Goal: Task Accomplishment & Management: Manage account settings

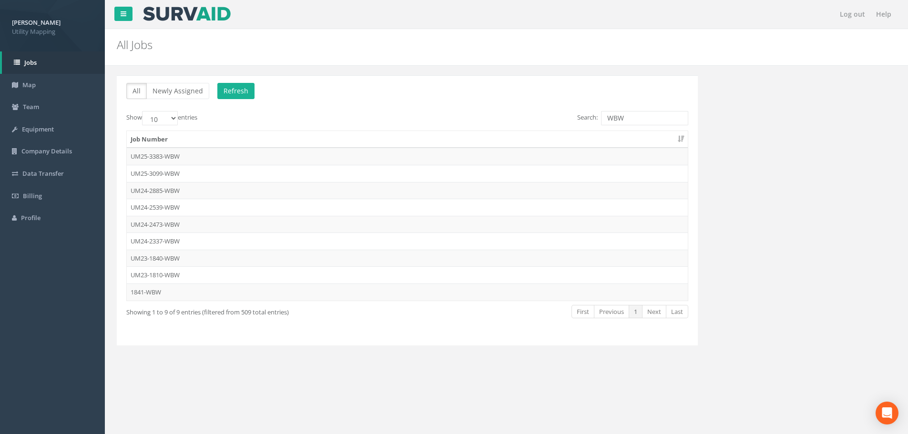
drag, startPoint x: 636, startPoint y: 116, endPoint x: 499, endPoint y: 122, distance: 137.0
click at [511, 121] on div "Search: WBW" at bounding box center [551, 119] width 274 height 17
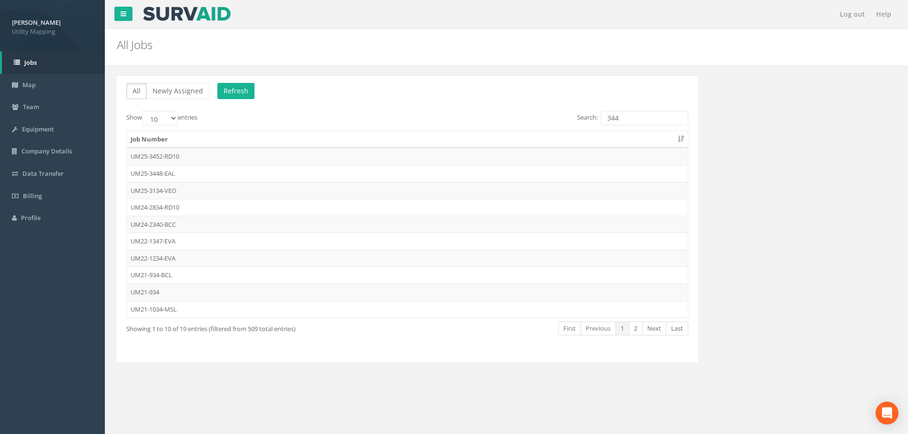
type input "3442"
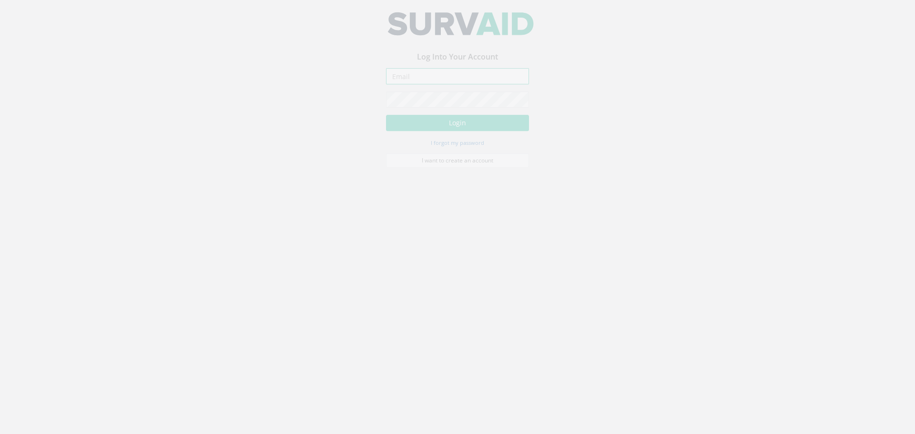
click at [480, 78] on input "email" at bounding box center [457, 83] width 143 height 16
type input "eraimbault@u-map.co.uk"
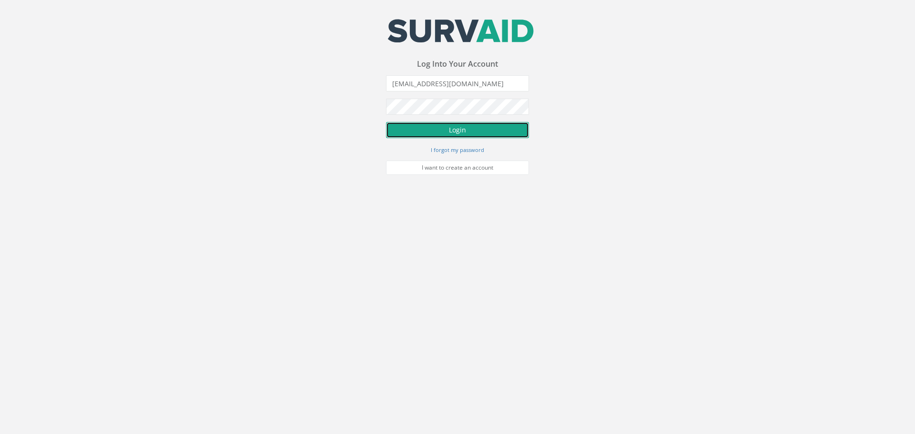
click at [480, 124] on button "Login" at bounding box center [457, 130] width 143 height 16
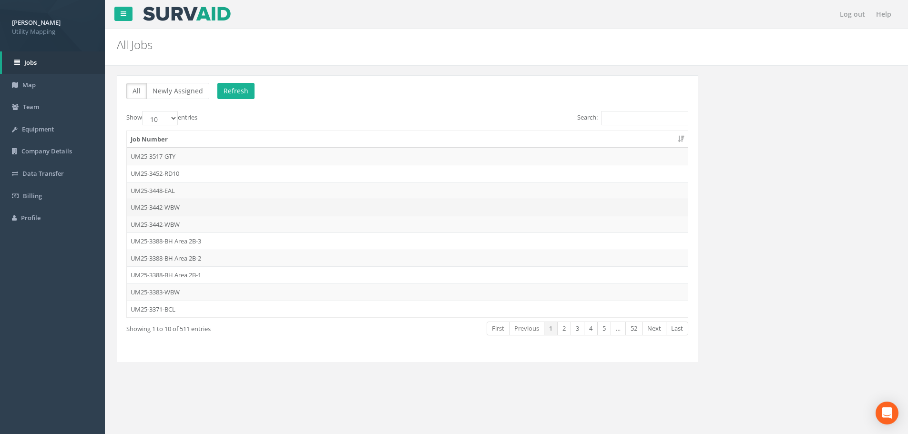
click at [256, 203] on td "UM25-3442-WBW" at bounding box center [407, 207] width 561 height 17
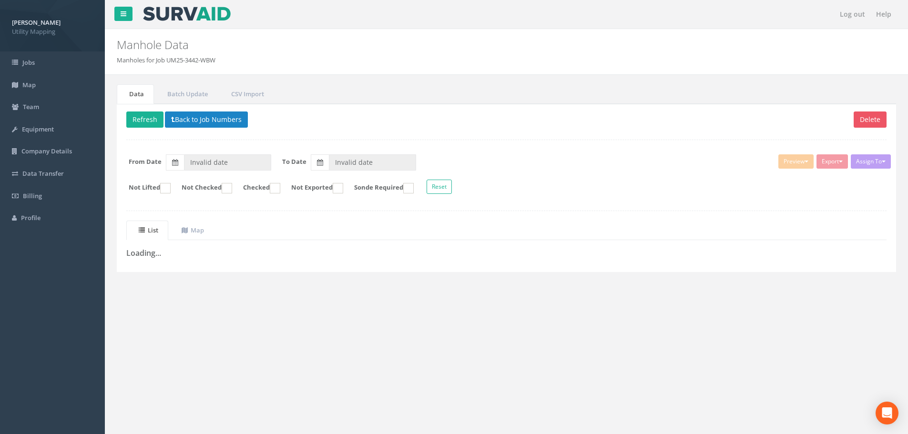
type input "06/10/2025"
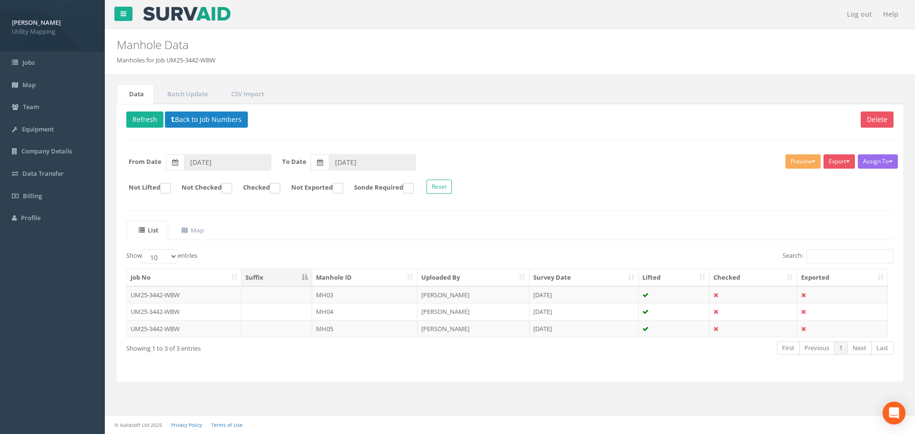
click at [363, 277] on th "Manhole ID" at bounding box center [364, 277] width 105 height 17
click at [150, 115] on button "Refresh" at bounding box center [144, 120] width 37 height 16
click at [136, 112] on button "Refresh" at bounding box center [144, 120] width 37 height 16
click at [136, 114] on button "Refresh" at bounding box center [144, 120] width 37 height 16
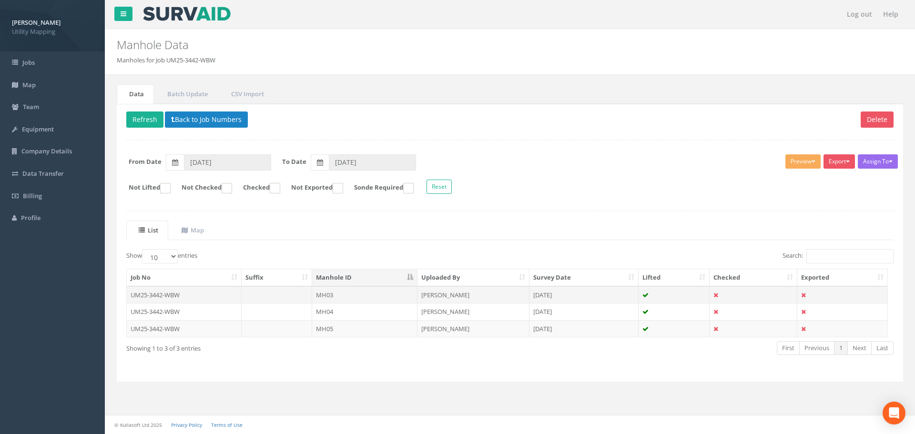
click at [365, 299] on td "MH03" at bounding box center [364, 295] width 105 height 17
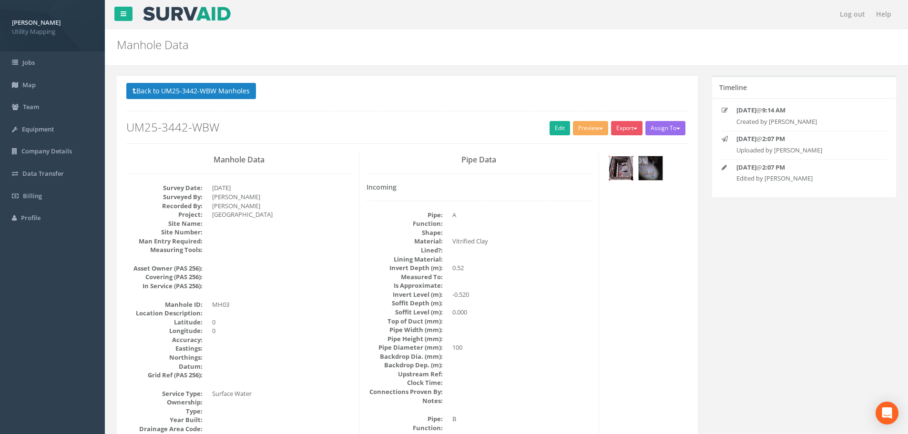
click at [621, 167] on img at bounding box center [621, 168] width 24 height 24
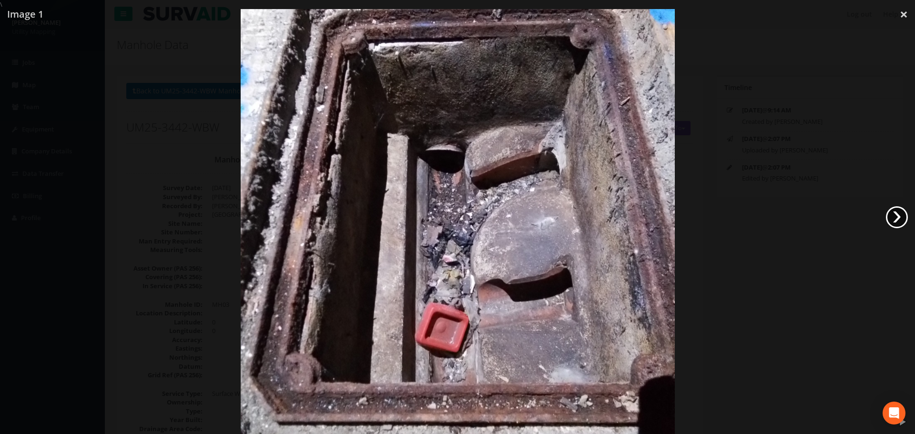
click at [900, 220] on link "›" at bounding box center [897, 217] width 22 height 22
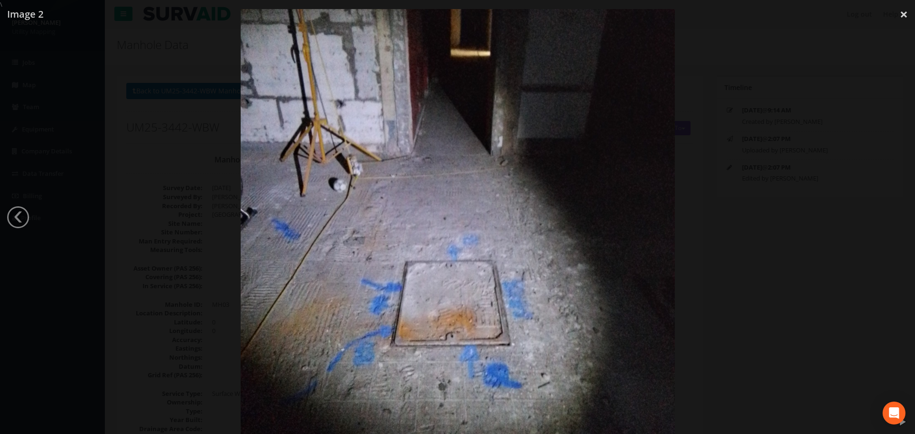
click at [786, 206] on div at bounding box center [457, 226] width 915 height 434
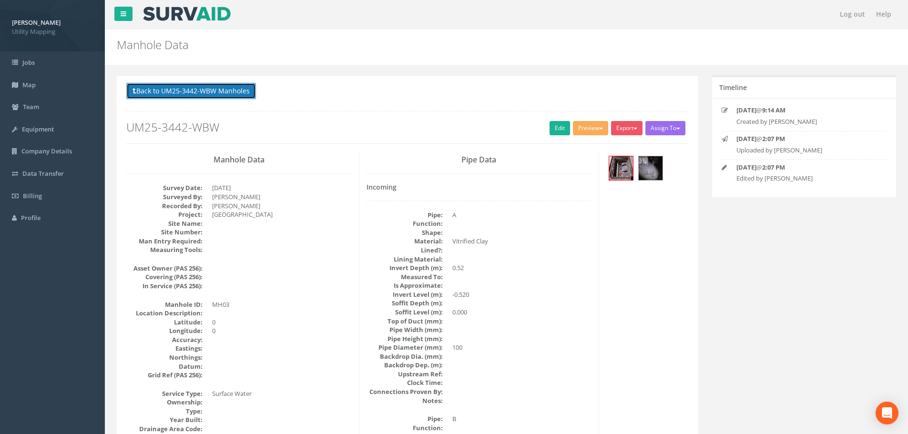
click at [239, 93] on button "Back to UM25-3442-WBW Manholes" at bounding box center [191, 91] width 130 height 16
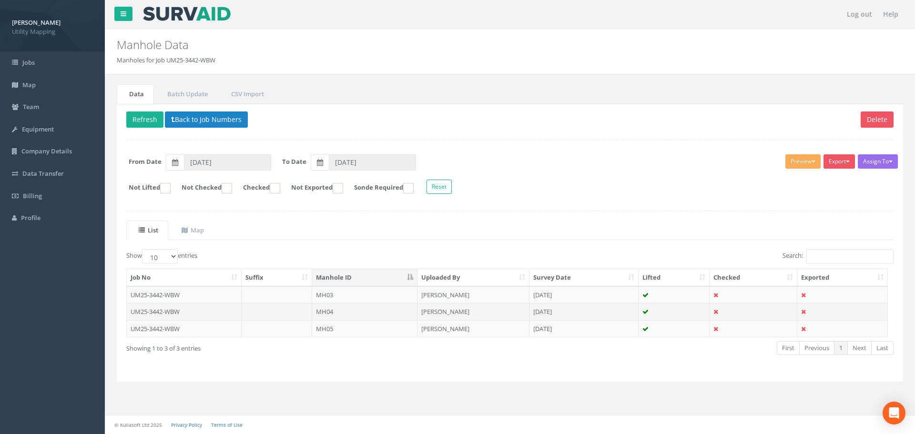
click at [386, 314] on td "MH04" at bounding box center [364, 311] width 105 height 17
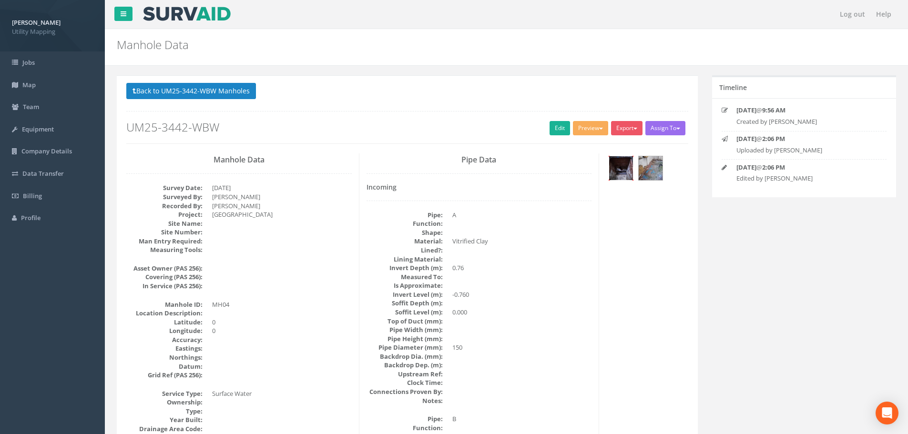
click at [623, 171] on img at bounding box center [621, 168] width 24 height 24
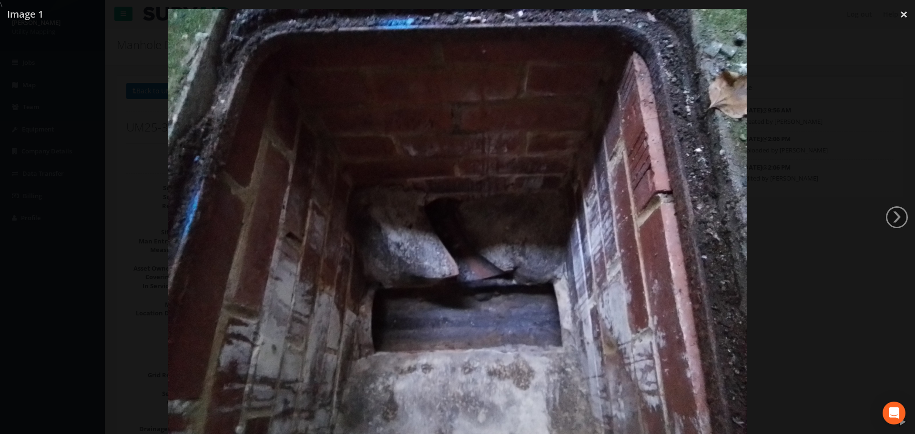
click at [886, 215] on div at bounding box center [457, 226] width 915 height 434
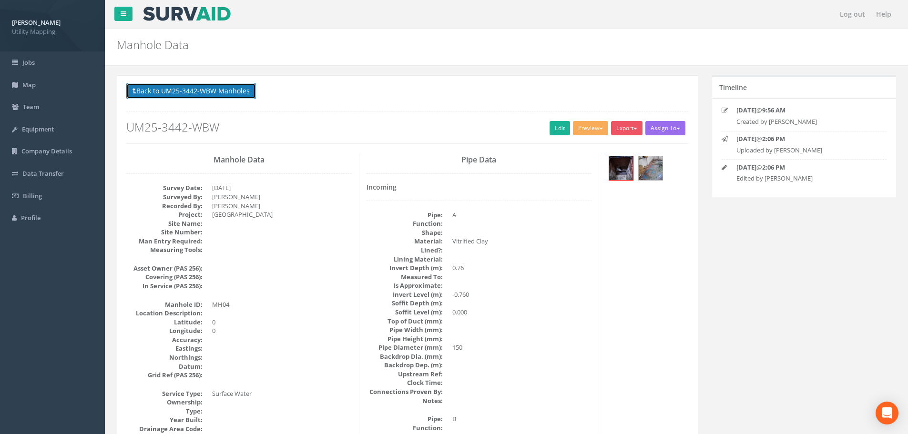
click at [216, 92] on button "Back to UM25-3442-WBW Manholes" at bounding box center [191, 91] width 130 height 16
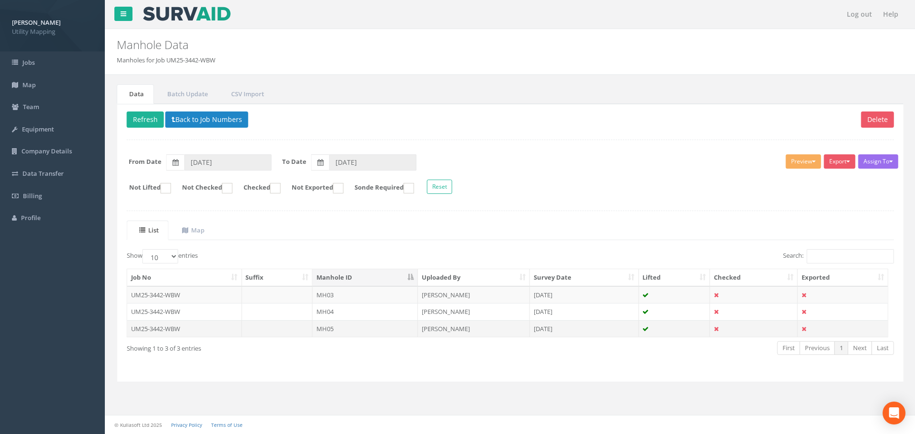
click at [367, 327] on td "MH05" at bounding box center [364, 328] width 105 height 17
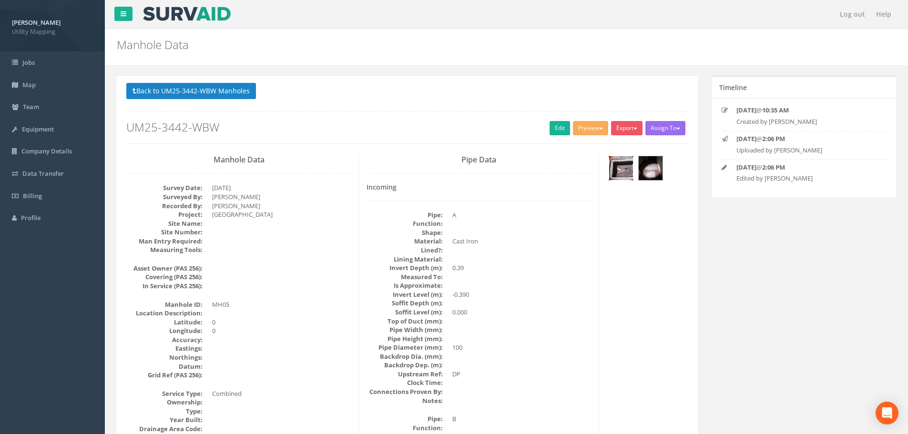
click at [617, 162] on img at bounding box center [621, 168] width 24 height 24
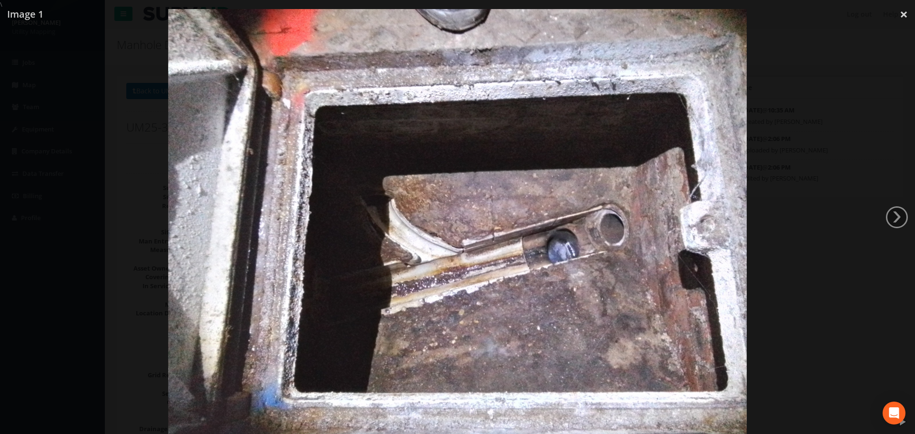
click at [827, 189] on div at bounding box center [457, 225] width 915 height 434
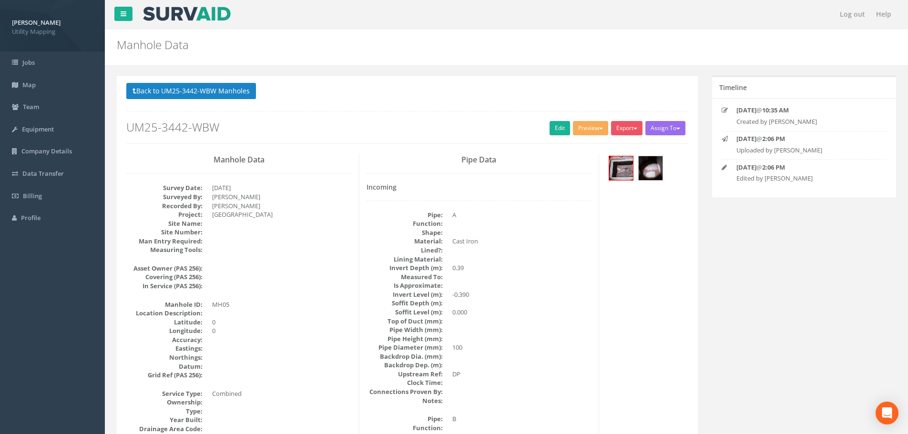
click at [198, 83] on button "Back to UM25-3442-WBW Manholes" at bounding box center [191, 91] width 130 height 16
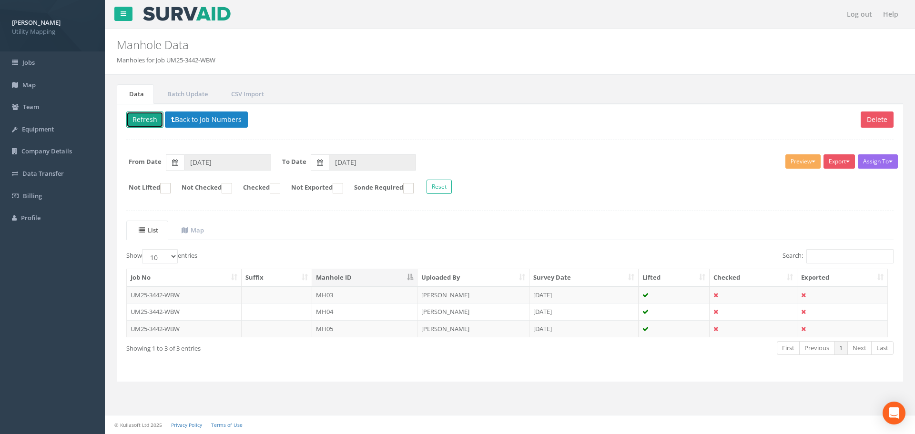
click at [140, 113] on button "Refresh" at bounding box center [144, 120] width 37 height 16
click at [141, 120] on button "Refresh" at bounding box center [144, 120] width 37 height 16
click at [150, 121] on button "Refresh" at bounding box center [144, 120] width 37 height 16
click at [220, 118] on button "Back to Job Numbers" at bounding box center [206, 120] width 83 height 16
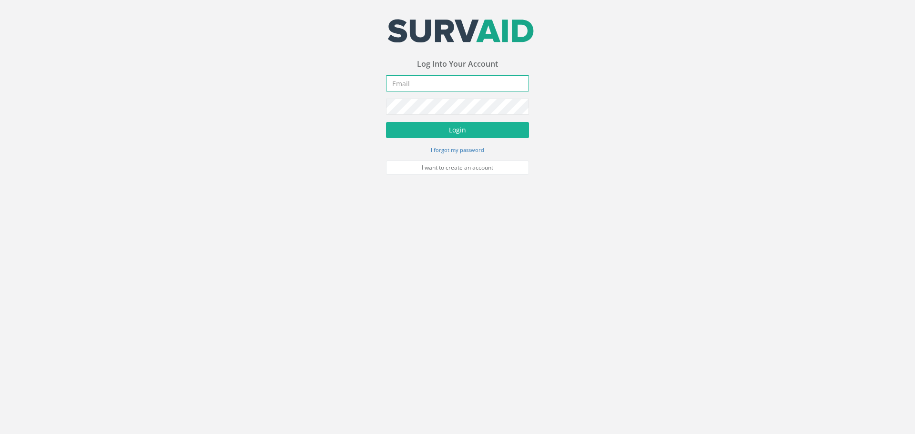
click at [433, 85] on input "email" at bounding box center [457, 83] width 143 height 16
type input "[EMAIL_ADDRESS][DOMAIN_NAME]"
click at [463, 122] on form "[EMAIL_ADDRESS][DOMAIN_NAME] Incorrect Username or Password There was an error …" at bounding box center [457, 125] width 143 height 100
click at [464, 128] on button "Login" at bounding box center [457, 130] width 143 height 16
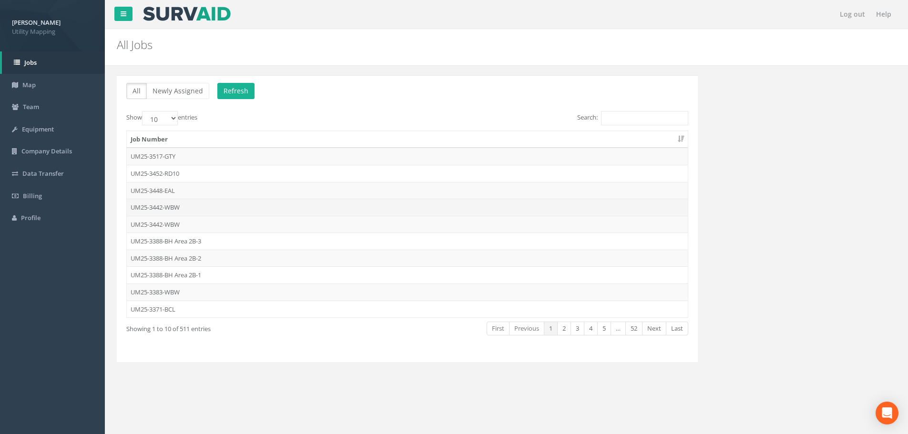
click at [191, 207] on td "UM25-3442-WBW" at bounding box center [407, 207] width 561 height 17
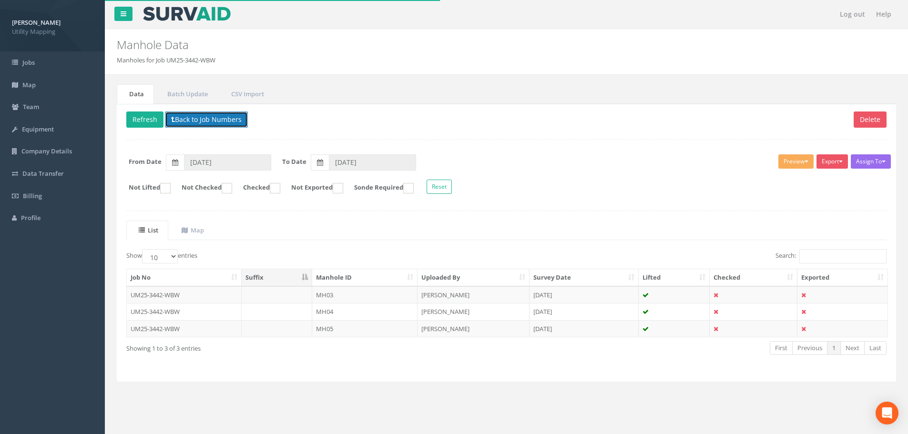
click at [205, 121] on button "Back to Job Numbers" at bounding box center [206, 120] width 83 height 16
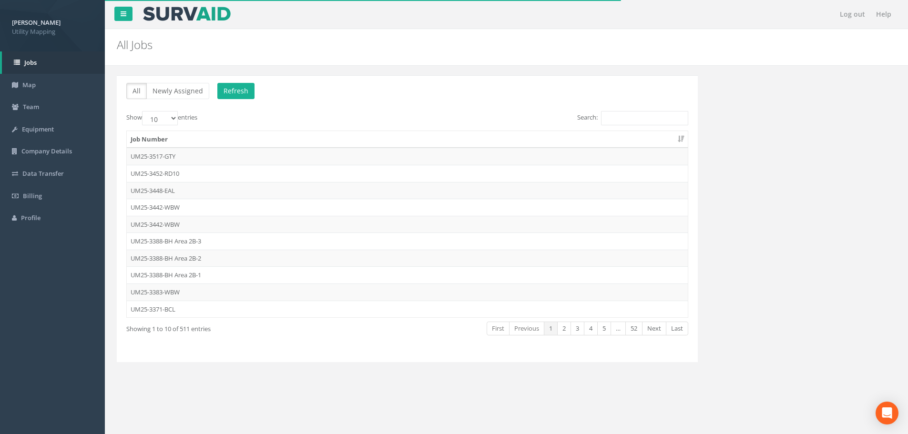
click at [187, 224] on td "UM25-3442-WBW" at bounding box center [407, 224] width 561 height 17
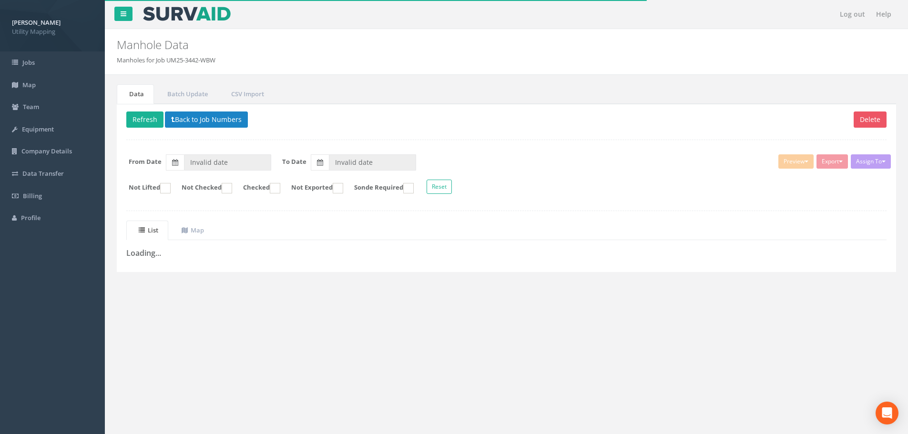
type input "[DATE]"
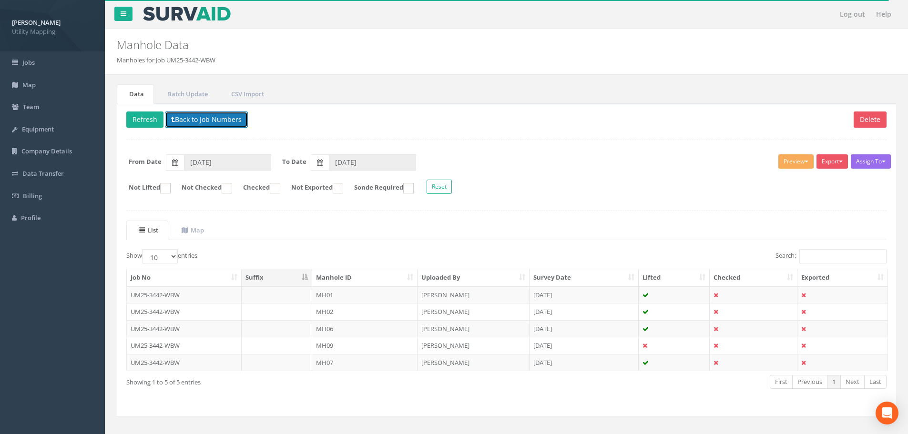
click at [205, 125] on button "Back to Job Numbers" at bounding box center [206, 120] width 83 height 16
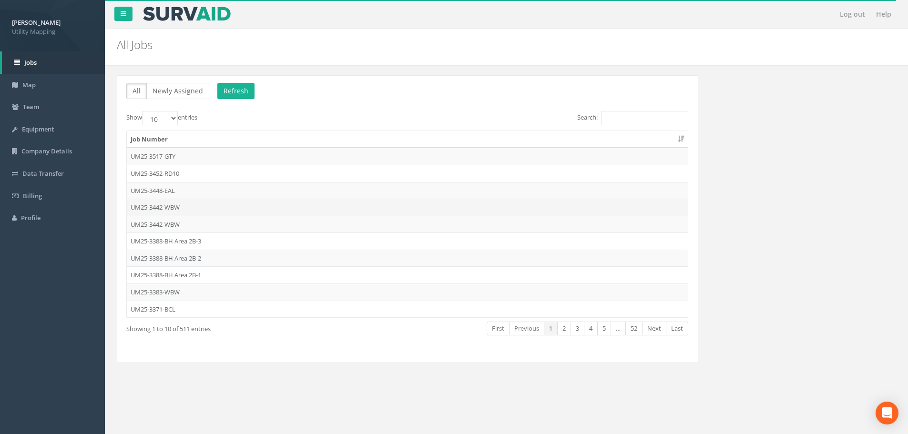
click at [188, 208] on td "UM25-3442-WBW" at bounding box center [407, 207] width 561 height 17
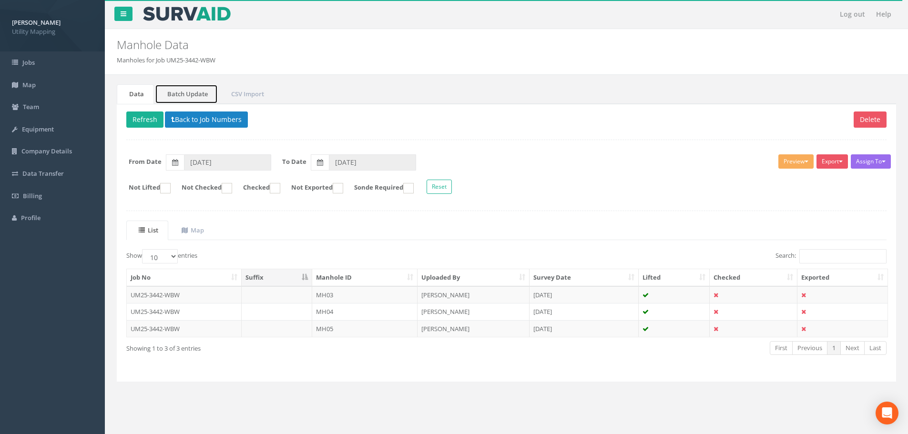
click at [192, 98] on link "Batch Update" at bounding box center [186, 94] width 63 height 20
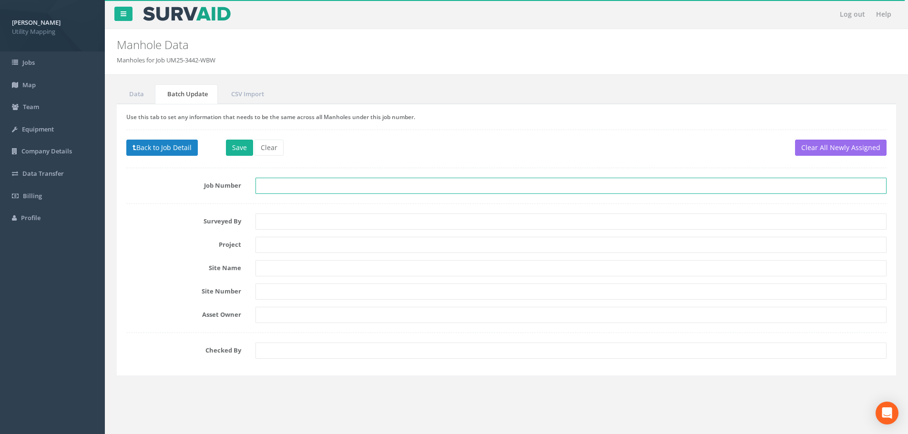
click at [274, 186] on input "text" at bounding box center [571, 186] width 631 height 16
drag, startPoint x: 274, startPoint y: 186, endPoint x: 208, endPoint y: 181, distance: 66.0
click at [208, 181] on div "Job Number" at bounding box center [506, 186] width 775 height 16
click at [185, 146] on button "Back to Job Detail" at bounding box center [162, 148] width 72 height 16
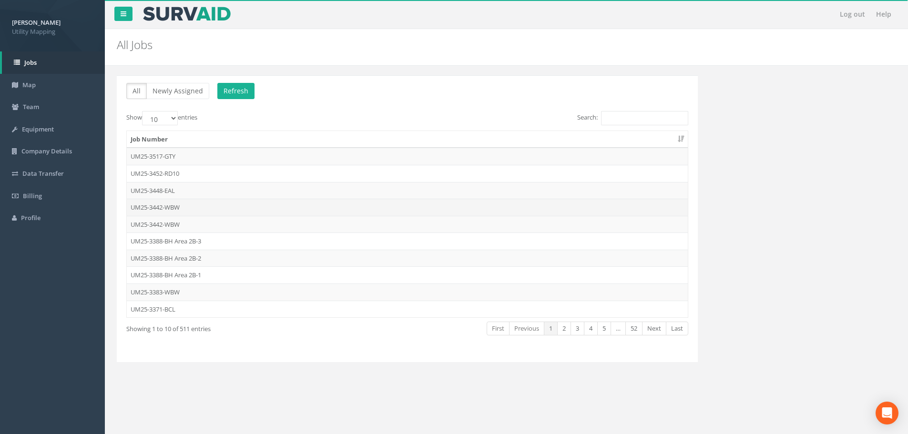
click at [191, 207] on td "UM25-3442-WBW" at bounding box center [407, 207] width 561 height 17
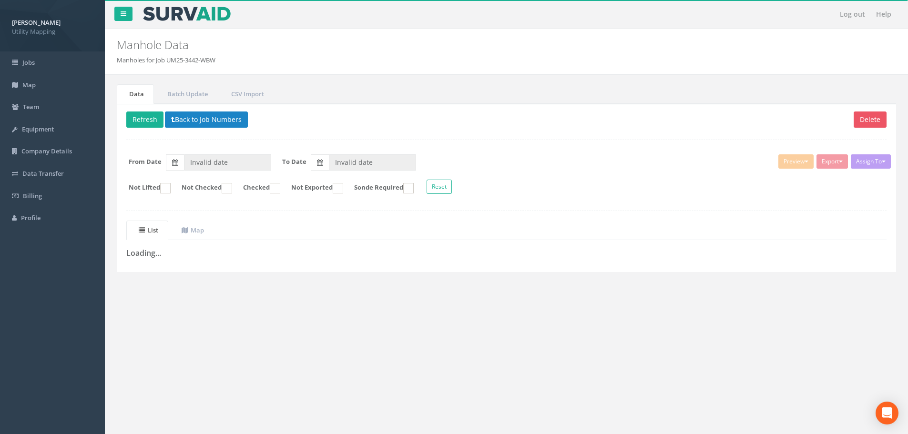
type input "[DATE]"
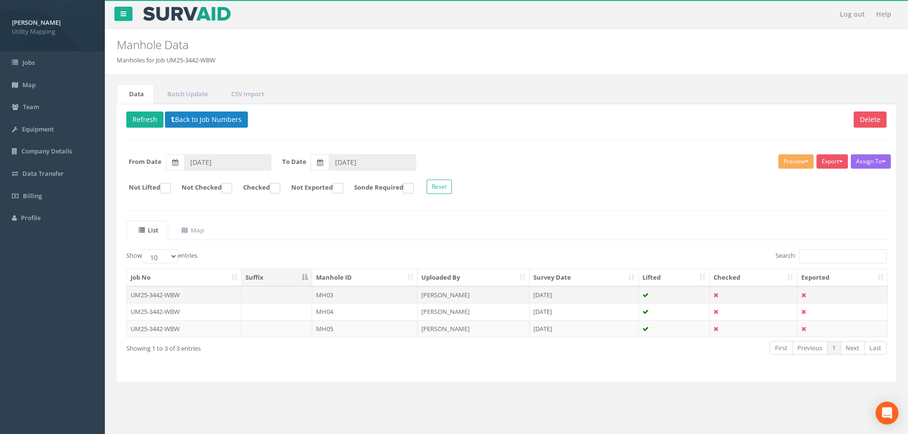
click at [323, 296] on td "MH03" at bounding box center [364, 295] width 105 height 17
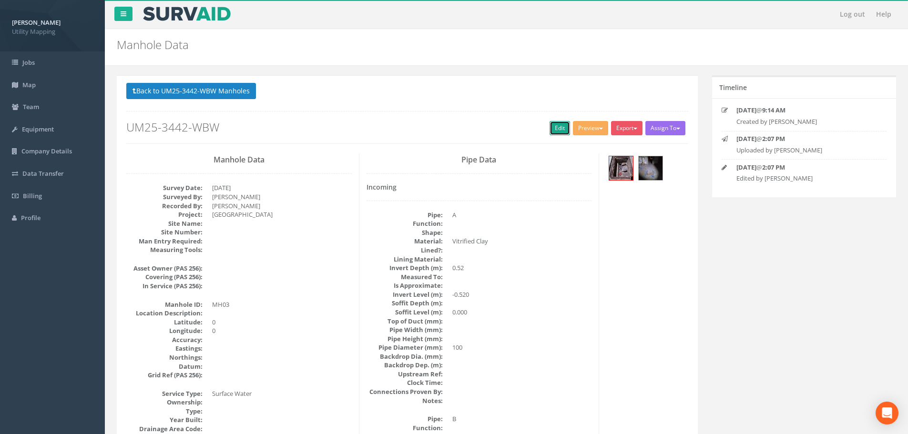
click at [552, 128] on link "Edit" at bounding box center [560, 128] width 21 height 14
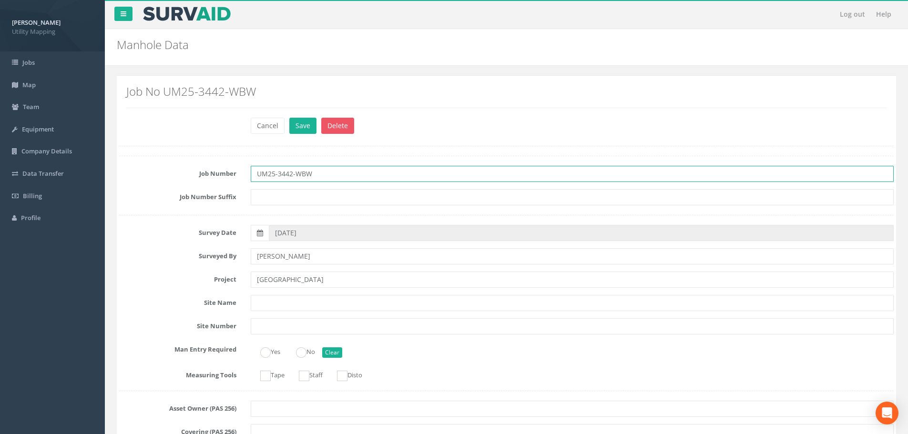
click at [345, 175] on input "UM25-3442-WBW" at bounding box center [572, 174] width 643 height 16
click at [257, 172] on input "UM25-3442-WBW" at bounding box center [572, 174] width 643 height 16
type input "UM25-3442-WBW"
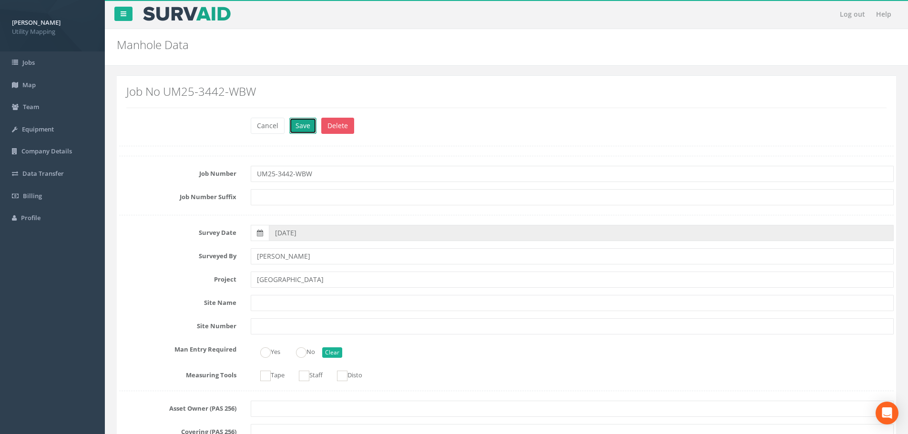
click at [302, 129] on button "Save" at bounding box center [302, 126] width 27 height 16
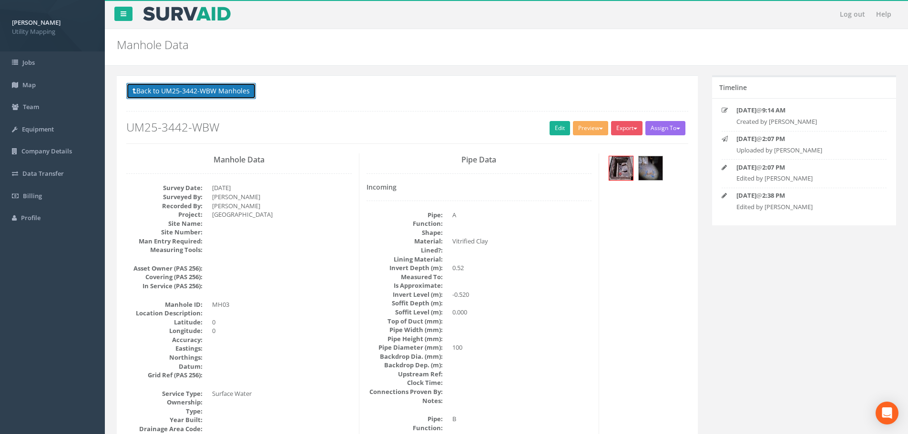
click at [234, 92] on button "Back to UM25-3442-WBW Manholes" at bounding box center [191, 91] width 130 height 16
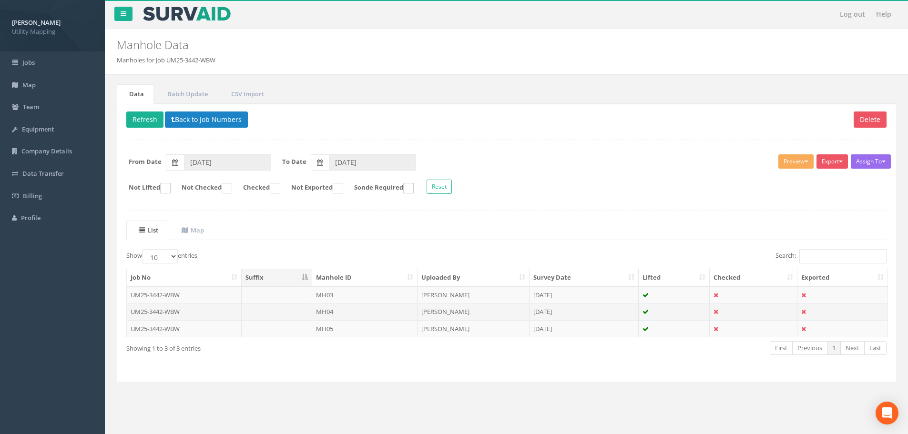
click at [339, 309] on td "MH04" at bounding box center [364, 311] width 105 height 17
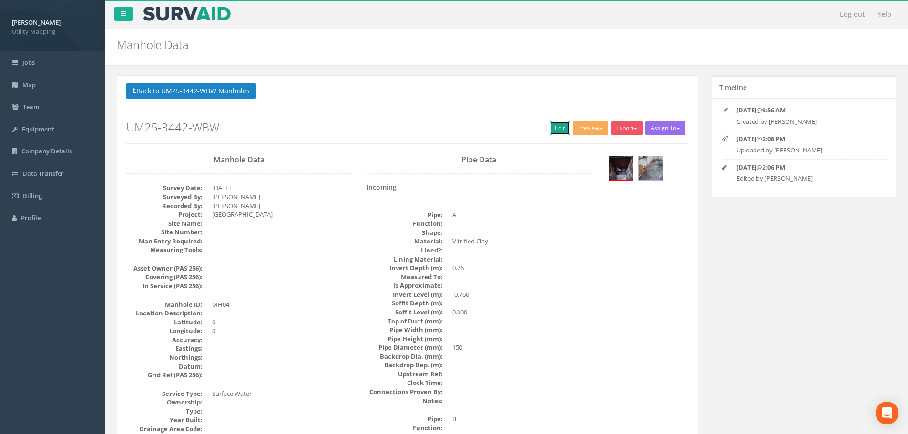
click at [553, 128] on link "Edit" at bounding box center [560, 128] width 21 height 14
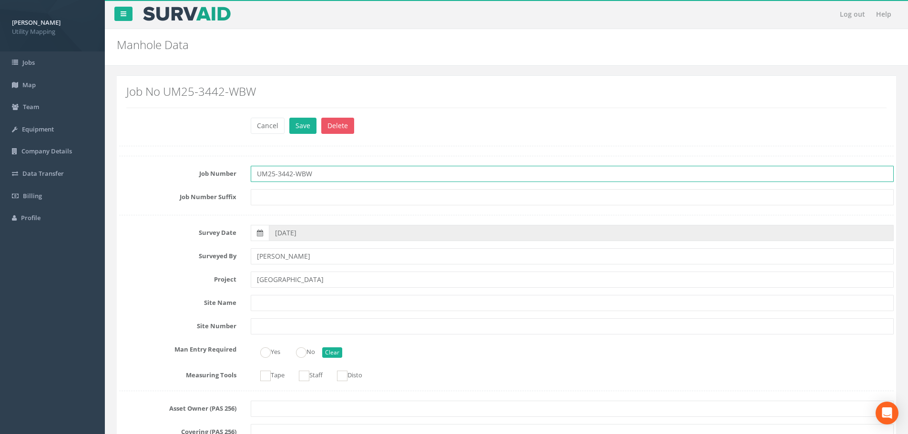
drag, startPoint x: 553, startPoint y: 128, endPoint x: 336, endPoint y: 175, distance: 222.4
click at [336, 175] on input "UM25-3442-WBW" at bounding box center [572, 174] width 643 height 16
type input "UM25-3442-WBW"
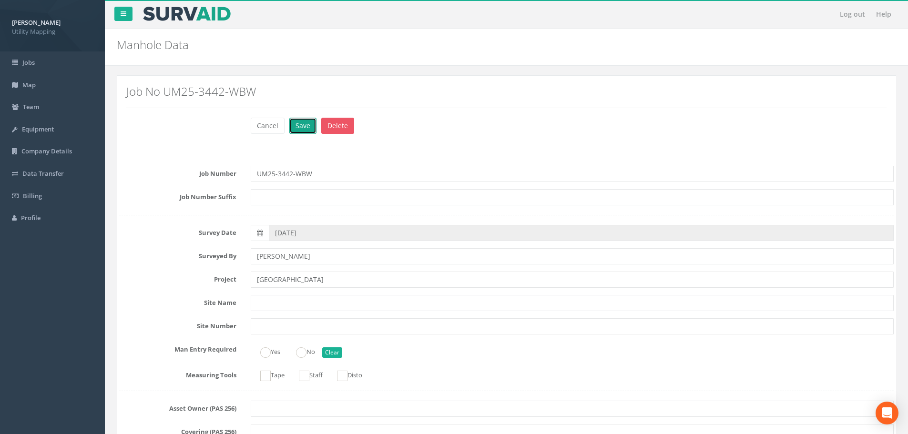
click at [306, 123] on button "Save" at bounding box center [302, 126] width 27 height 16
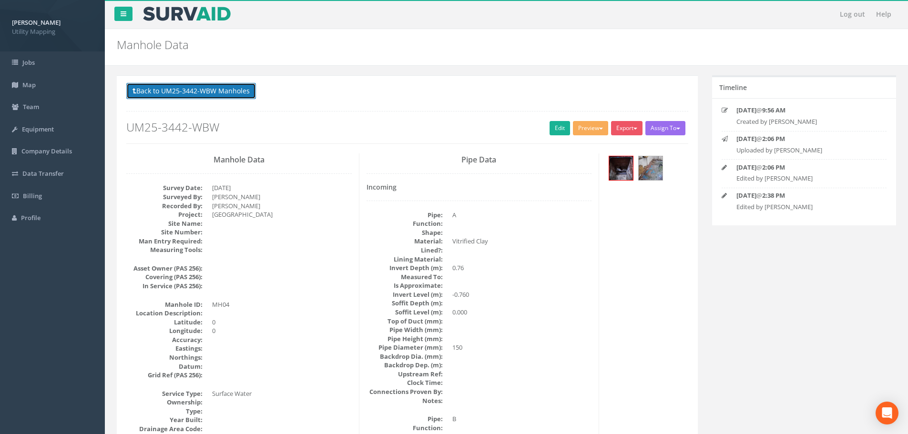
click at [224, 87] on button "Back to UM25-3442-WBW Manholes" at bounding box center [191, 91] width 130 height 16
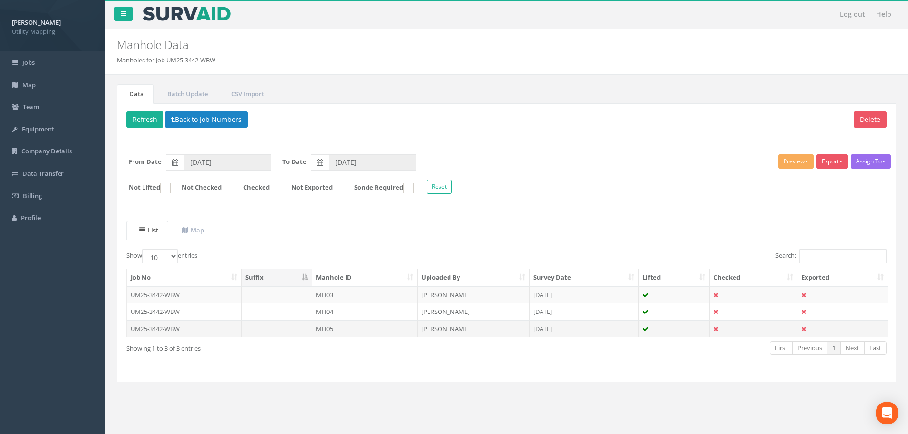
click at [341, 330] on td "MH05" at bounding box center [364, 328] width 105 height 17
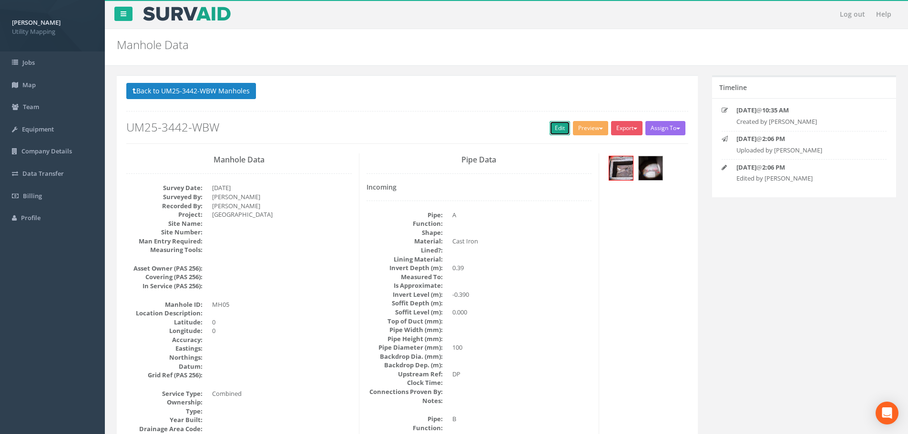
click at [552, 132] on link "Edit" at bounding box center [560, 128] width 21 height 14
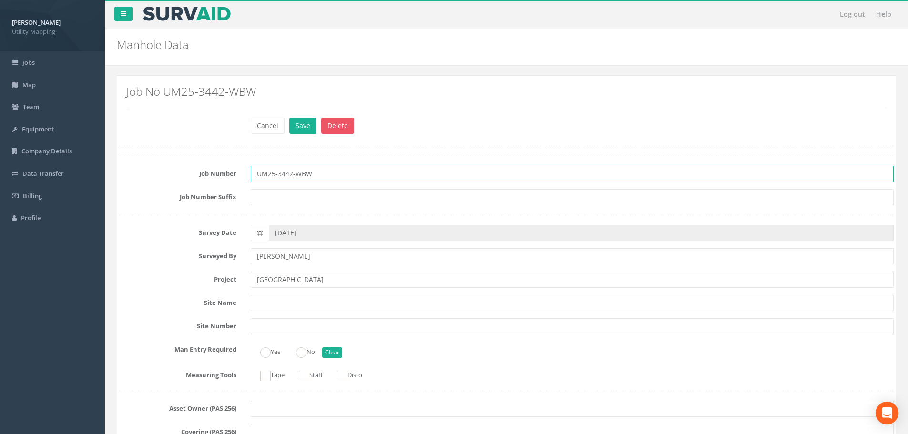
click at [339, 177] on input "UM25-3442-WBW" at bounding box center [572, 174] width 643 height 16
type input "UM25-3442-WBW"
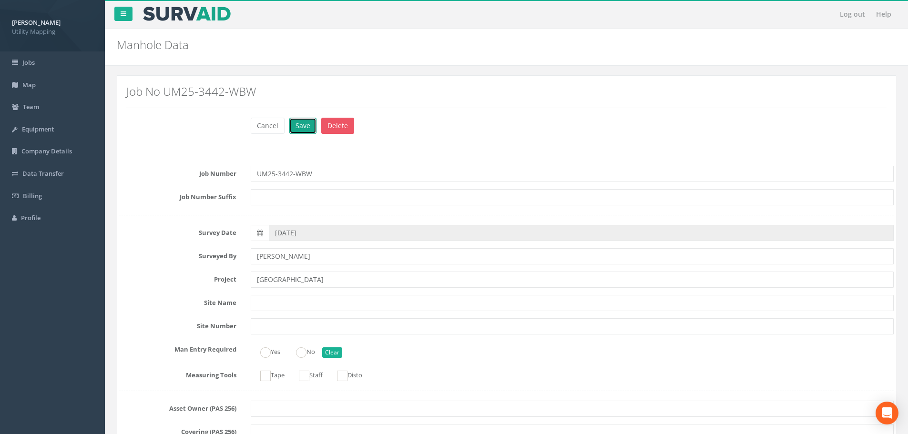
click at [308, 123] on button "Save" at bounding box center [302, 126] width 27 height 16
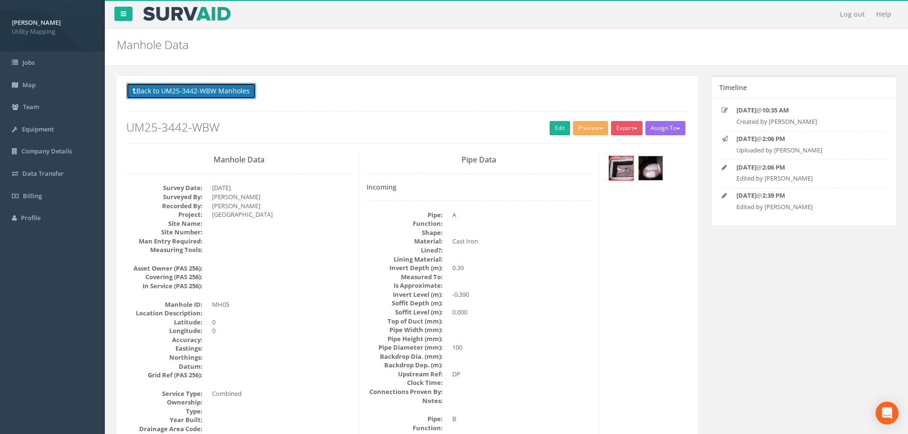
click at [168, 89] on button "Back to UM25-3442-WBW Manholes" at bounding box center [191, 91] width 130 height 16
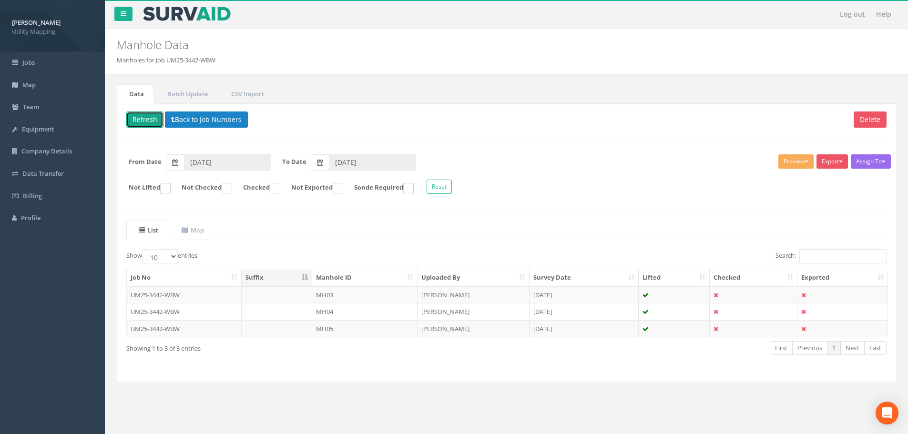
click at [140, 117] on button "Refresh" at bounding box center [144, 120] width 37 height 16
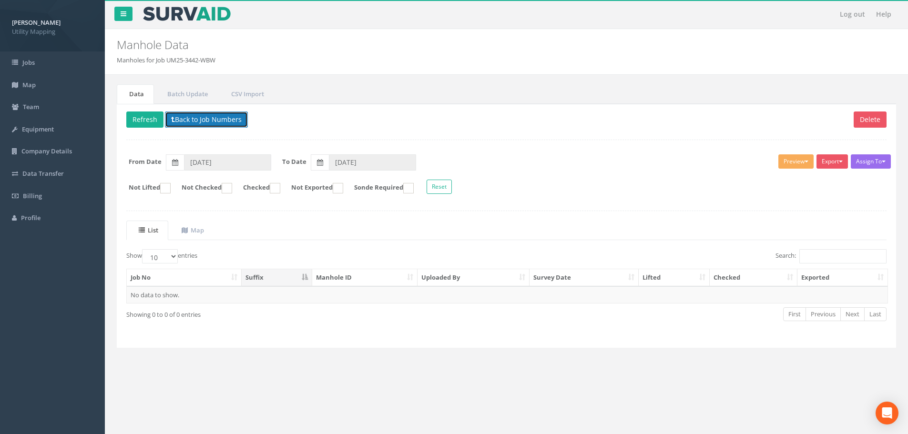
click at [197, 113] on button "Back to Job Numbers" at bounding box center [206, 120] width 83 height 16
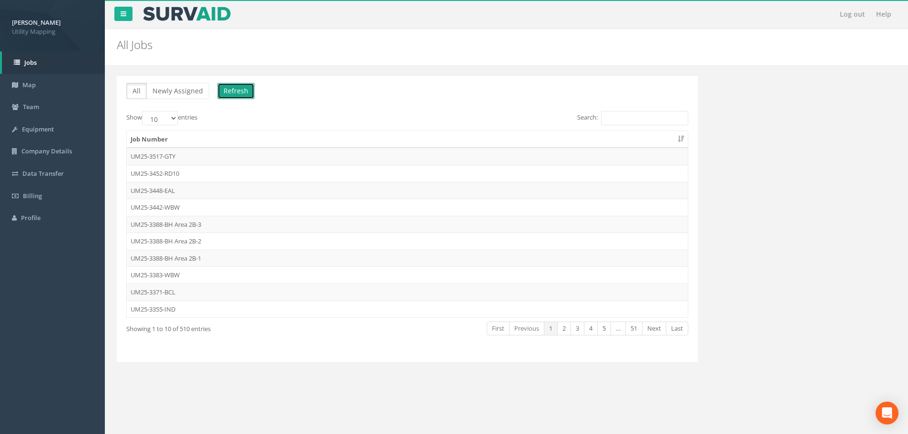
click at [233, 94] on button "Refresh" at bounding box center [235, 91] width 37 height 16
click at [173, 212] on td "UM25-3442-WBW" at bounding box center [407, 207] width 561 height 17
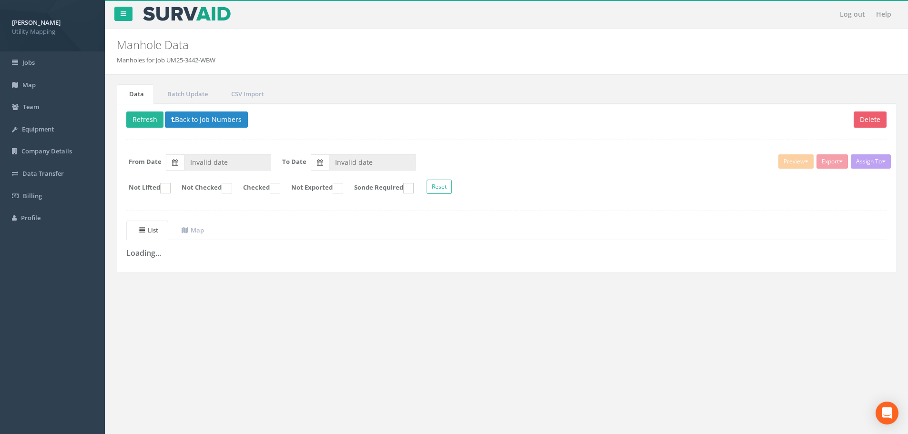
type input "[DATE]"
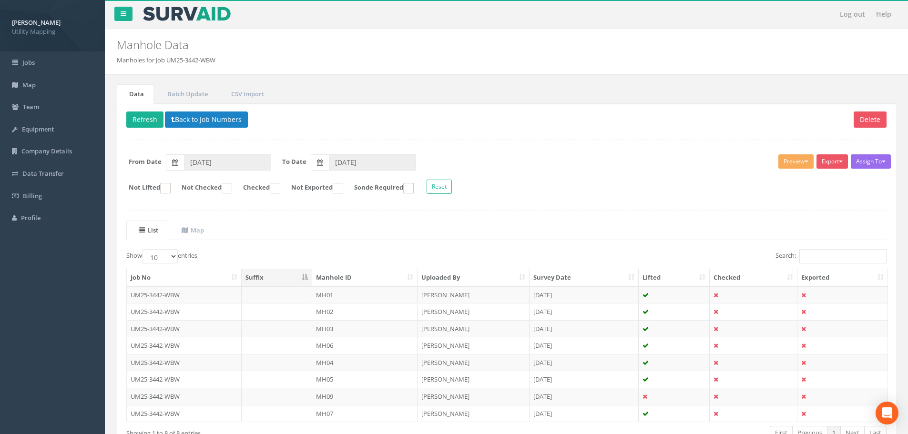
click at [352, 281] on th "Manhole ID" at bounding box center [364, 277] width 105 height 17
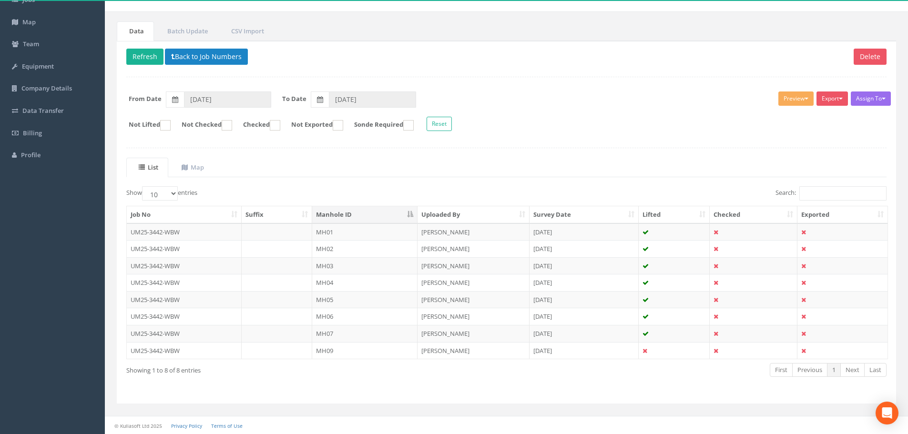
scroll to position [63, 0]
click at [338, 236] on td "MH01" at bounding box center [364, 231] width 105 height 17
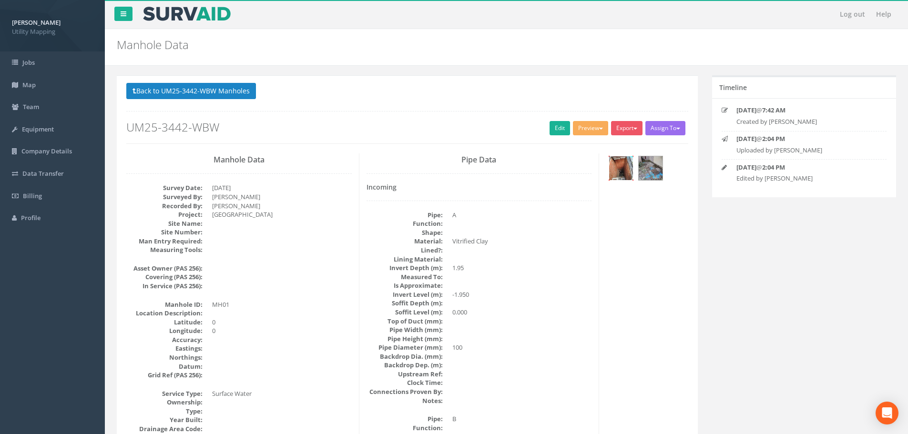
click at [617, 164] on img at bounding box center [621, 168] width 24 height 24
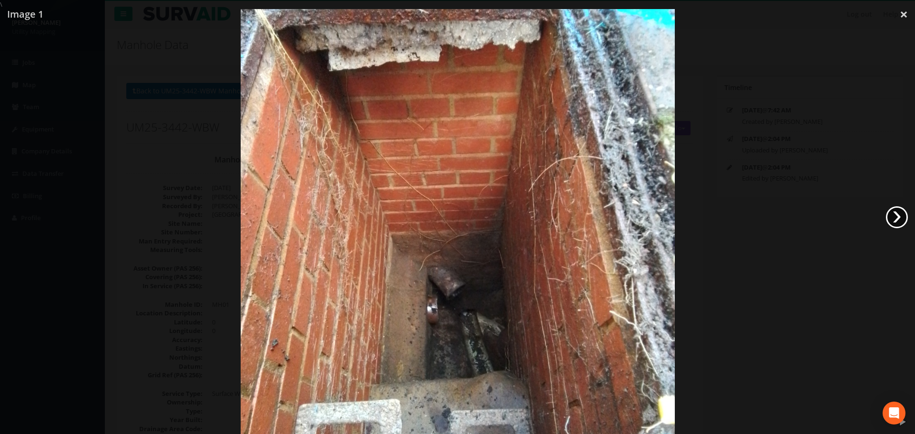
click at [896, 214] on link "›" at bounding box center [897, 217] width 22 height 22
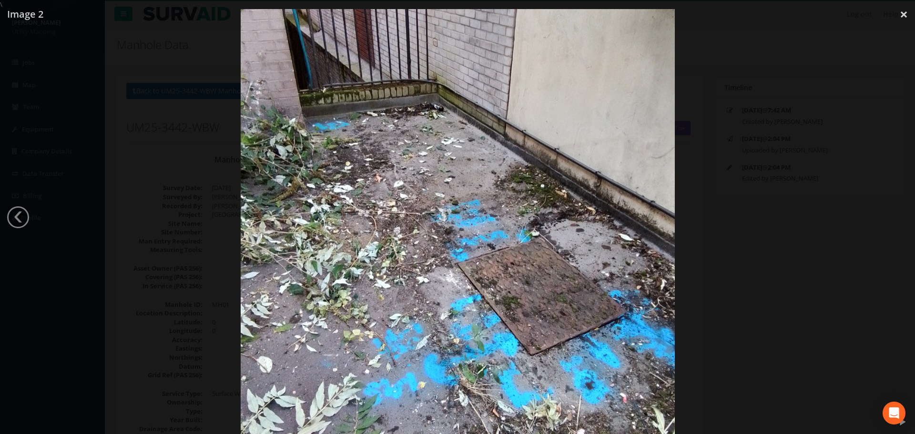
click at [819, 207] on div at bounding box center [457, 226] width 915 height 434
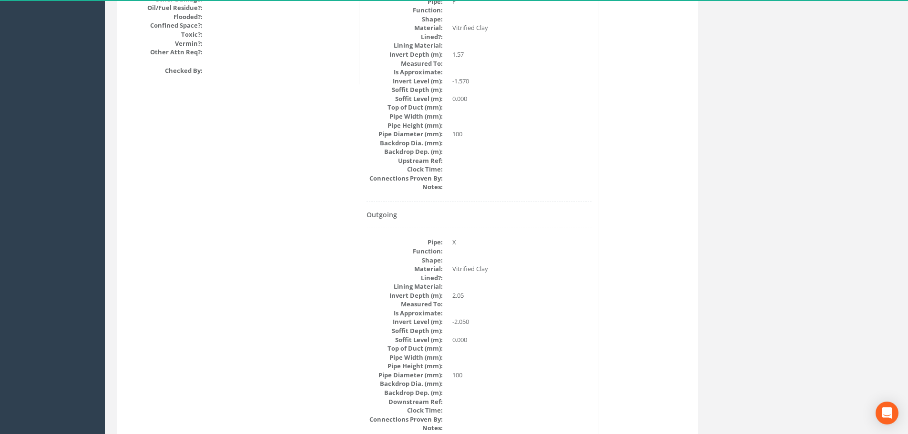
scroll to position [1394, 0]
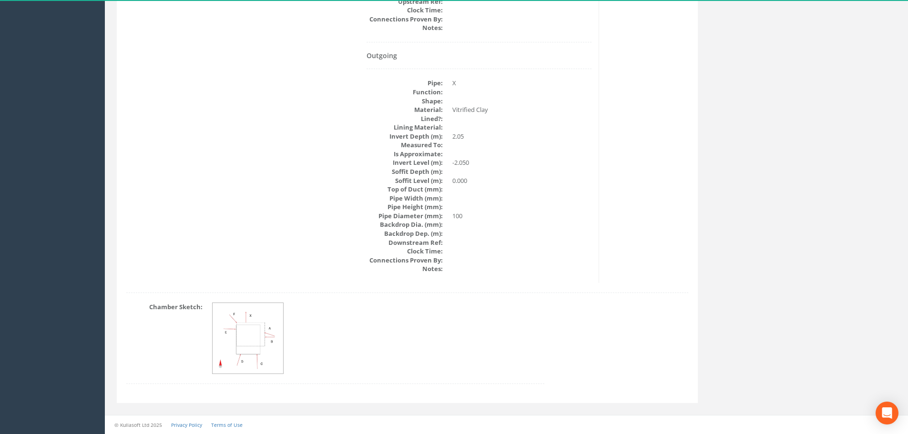
click at [237, 343] on img at bounding box center [249, 339] width 72 height 72
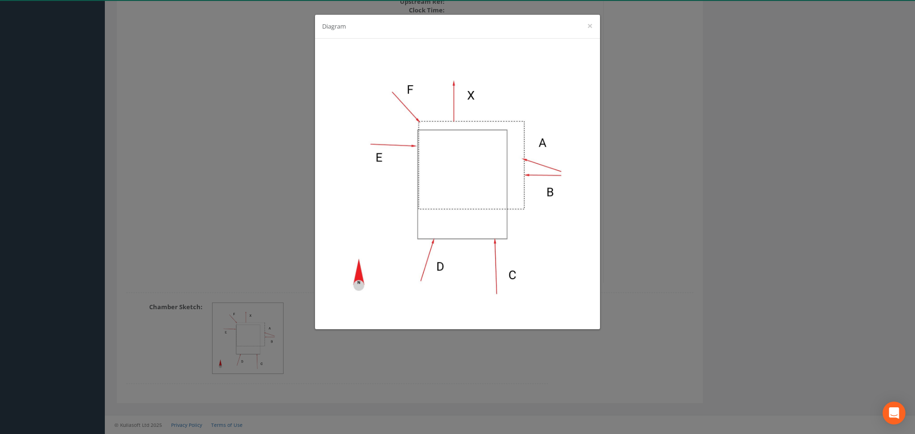
click at [224, 178] on div "Diagram ×" at bounding box center [457, 217] width 915 height 434
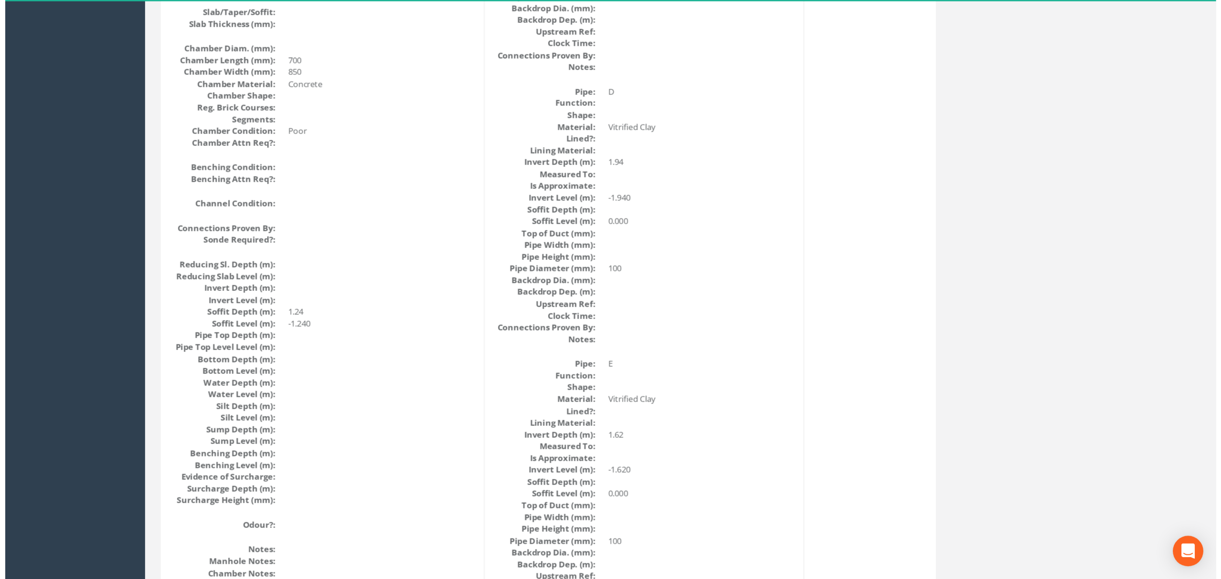
scroll to position [0, 0]
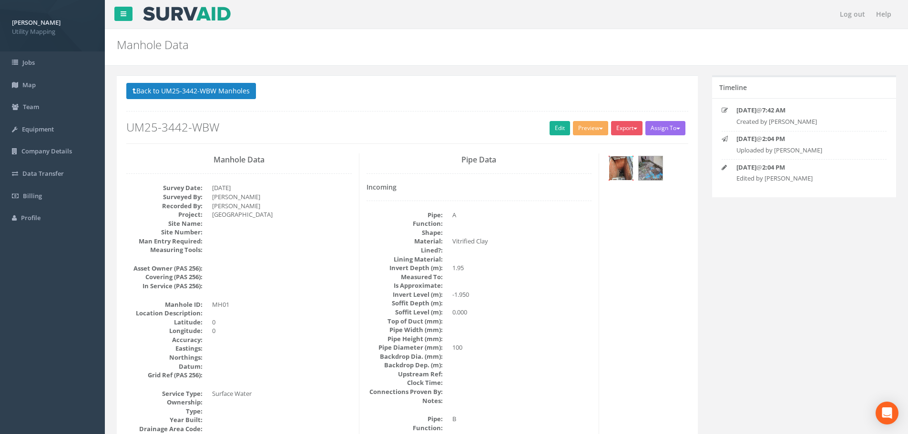
click at [626, 163] on img at bounding box center [621, 168] width 24 height 24
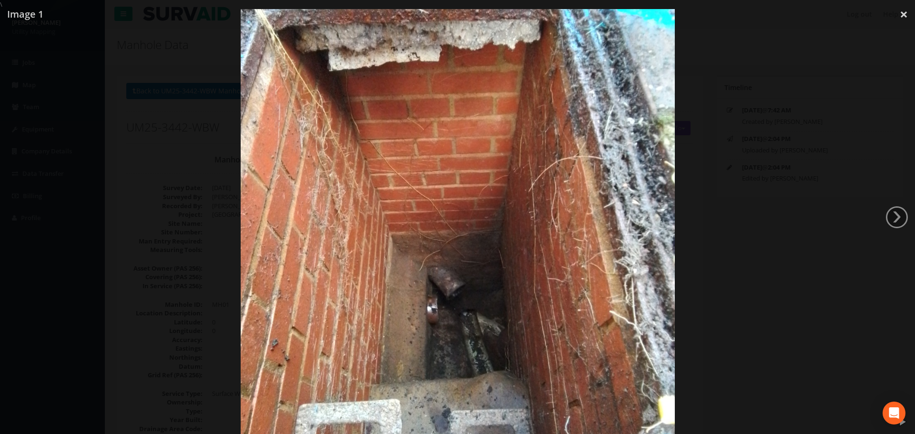
click at [795, 175] on div at bounding box center [457, 226] width 915 height 434
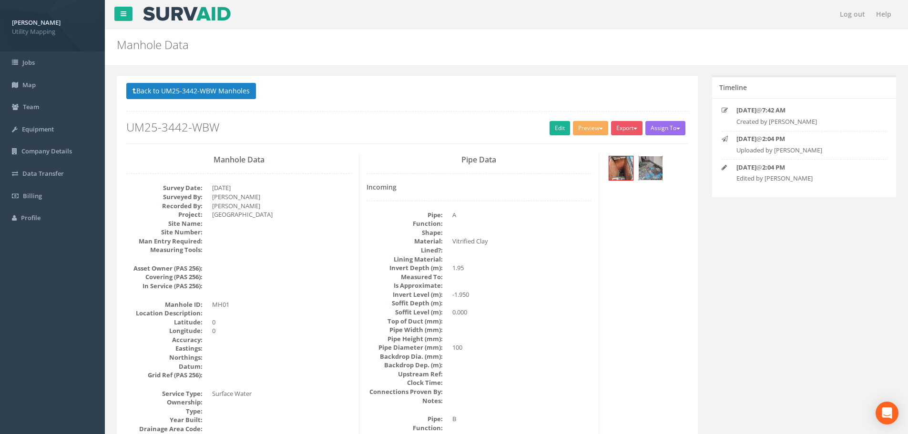
click at [648, 164] on img at bounding box center [651, 168] width 24 height 24
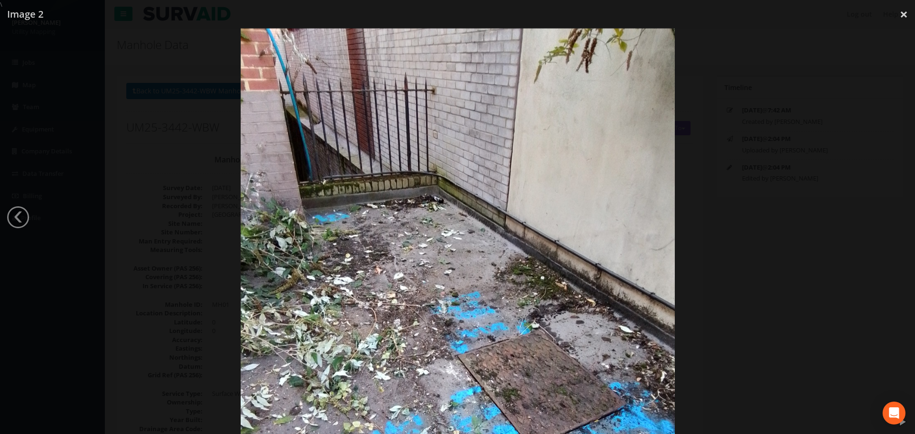
drag, startPoint x: 408, startPoint y: 155, endPoint x: 423, endPoint y: 231, distance: 77.3
click at [423, 231] on img at bounding box center [458, 318] width 434 height 579
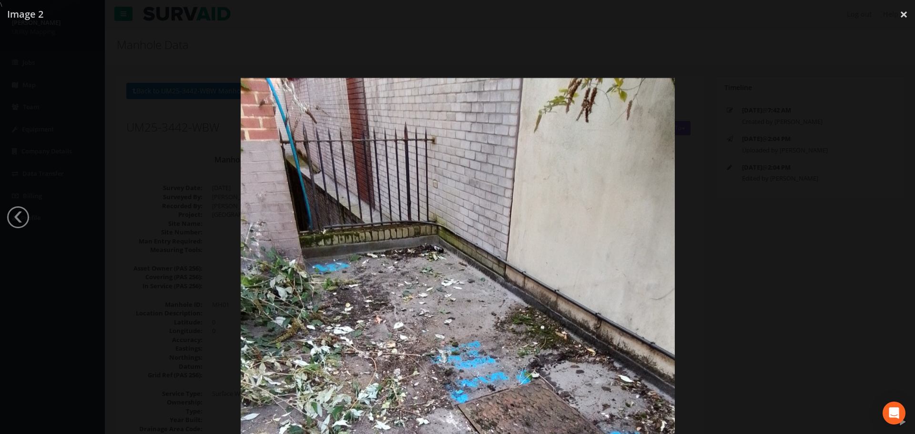
drag, startPoint x: 285, startPoint y: 139, endPoint x: 298, endPoint y: 281, distance: 142.3
click at [298, 281] on img at bounding box center [458, 367] width 434 height 579
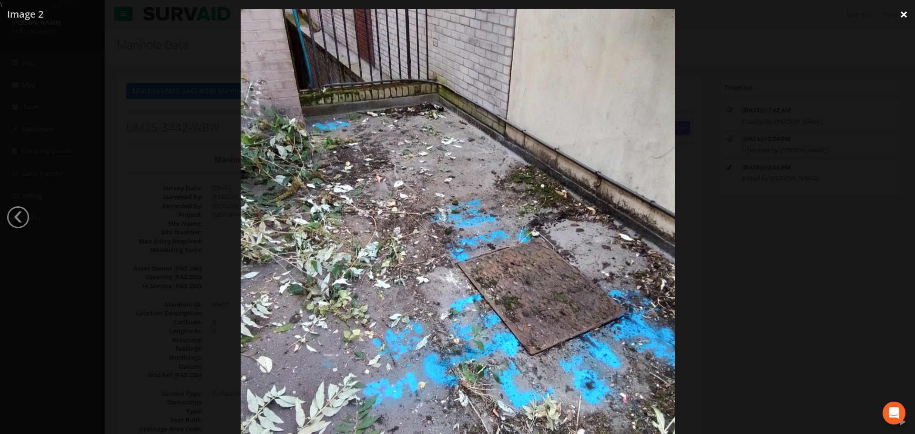
click at [906, 13] on link "×" at bounding box center [904, 14] width 22 height 29
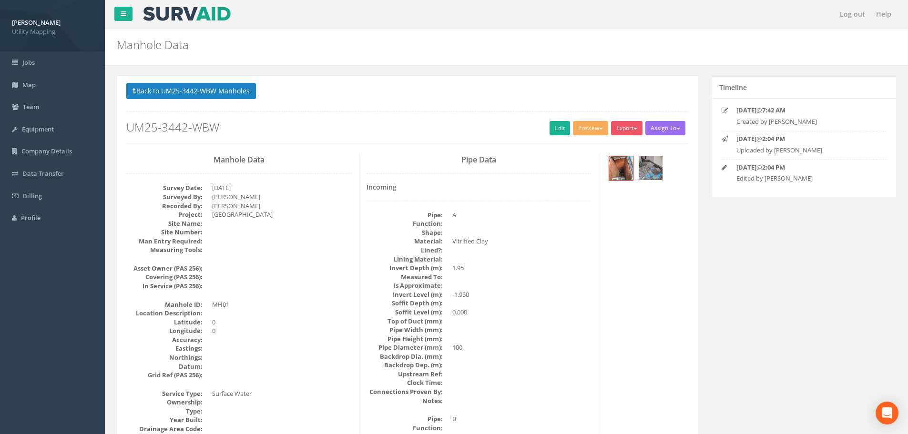
click at [654, 167] on img at bounding box center [651, 168] width 24 height 24
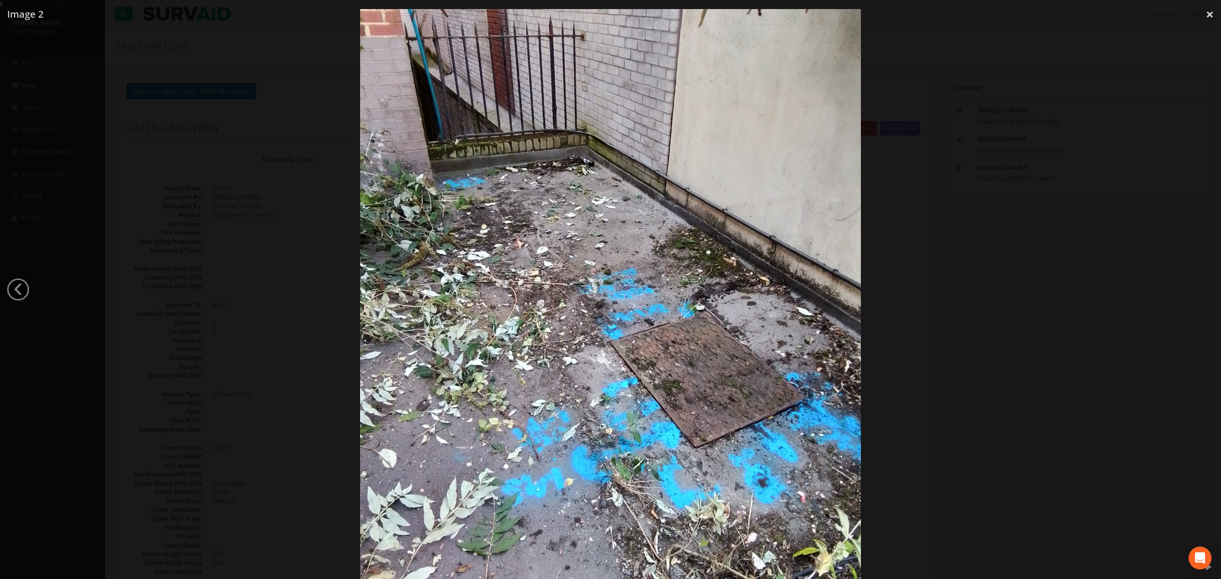
click at [908, 195] on div at bounding box center [610, 298] width 1221 height 579
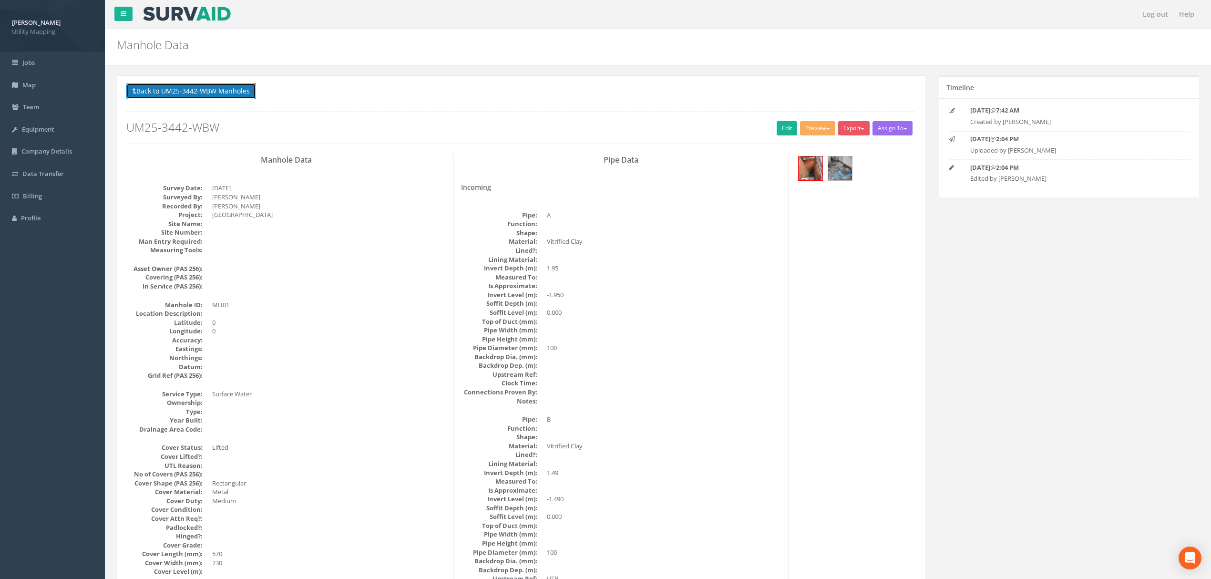
click at [201, 92] on button "Back to UM25-3442-WBW Manholes" at bounding box center [191, 91] width 130 height 16
